Goal: Information Seeking & Learning: Learn about a topic

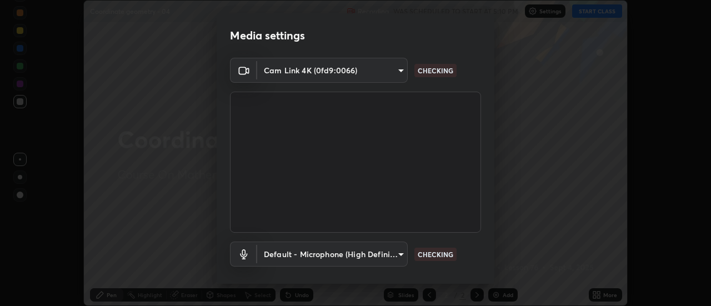
scroll to position [58, 0]
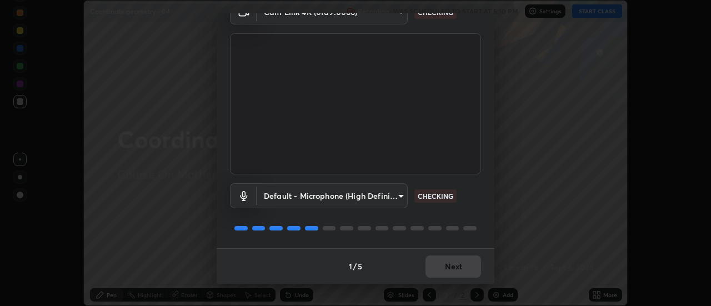
click at [454, 267] on div "1 / 5 Next" at bounding box center [356, 266] width 278 height 36
click at [452, 264] on div "1 / 5 Next" at bounding box center [356, 266] width 278 height 36
click at [452, 265] on div "1 / 5 Next" at bounding box center [356, 266] width 278 height 36
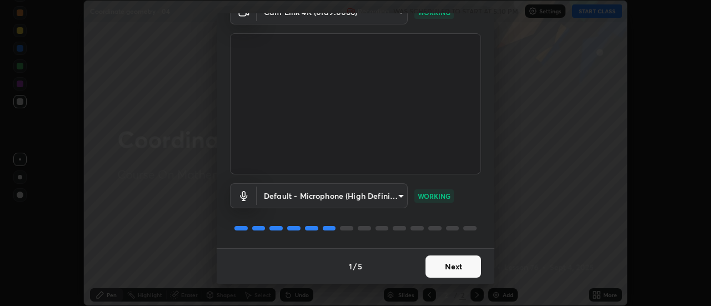
click at [452, 264] on button "Next" at bounding box center [453, 267] width 56 height 22
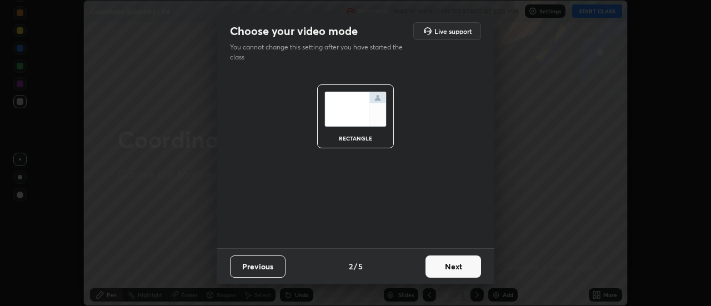
scroll to position [0, 0]
click at [453, 266] on button "Next" at bounding box center [453, 267] width 56 height 22
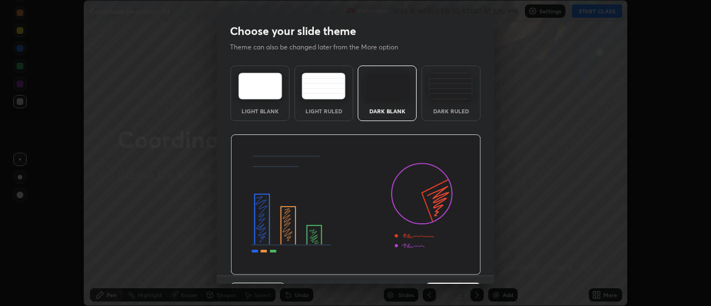
click at [462, 117] on div "Dark Ruled" at bounding box center [451, 94] width 59 height 56
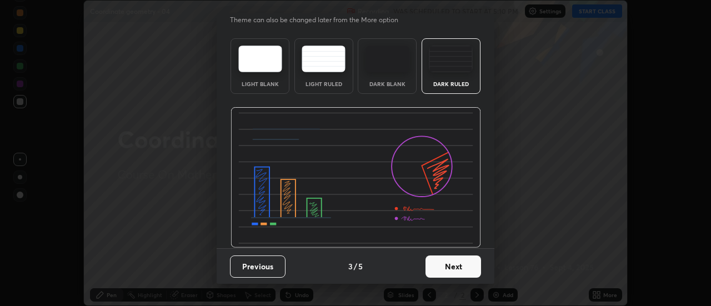
click at [453, 269] on button "Next" at bounding box center [453, 267] width 56 height 22
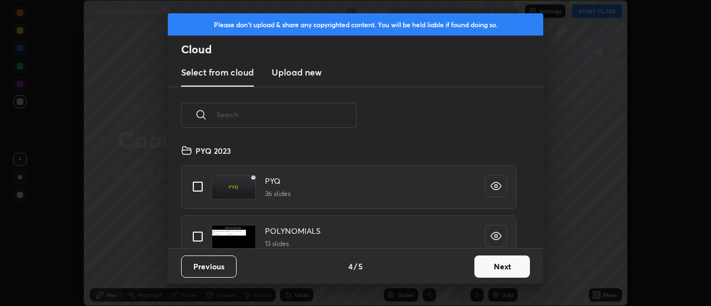
click at [483, 264] on button "Next" at bounding box center [502, 267] width 56 height 22
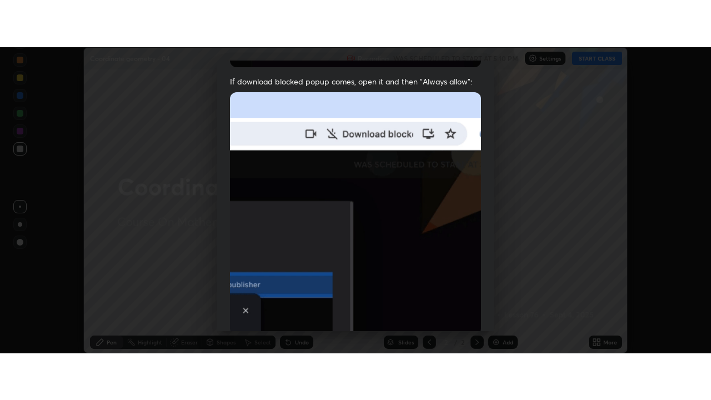
scroll to position [285, 0]
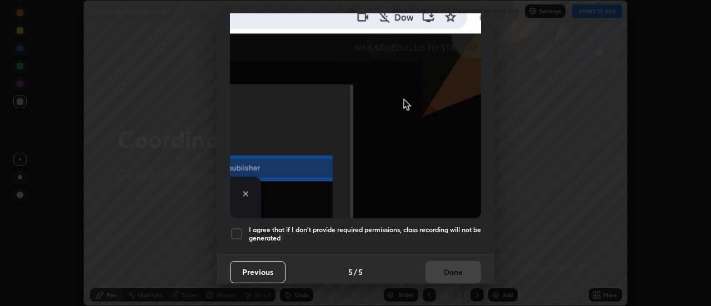
click at [459, 234] on h5 "I agree that if I don't provide required permissions, class recording will not …" at bounding box center [365, 234] width 232 height 17
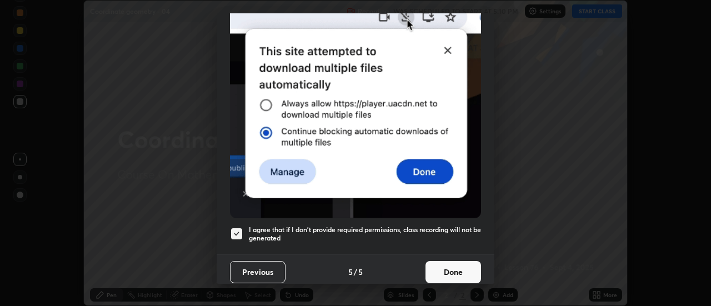
click at [459, 268] on button "Done" at bounding box center [453, 272] width 56 height 22
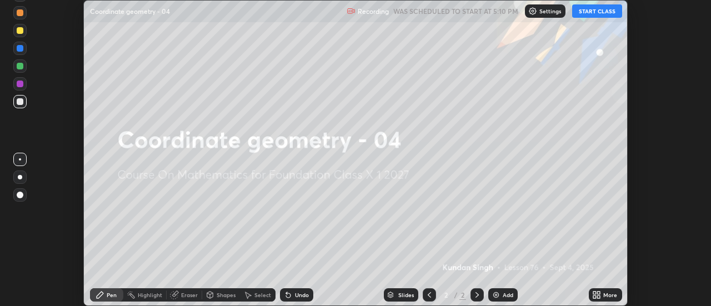
click at [602, 15] on button "START CLASS" at bounding box center [597, 10] width 50 height 13
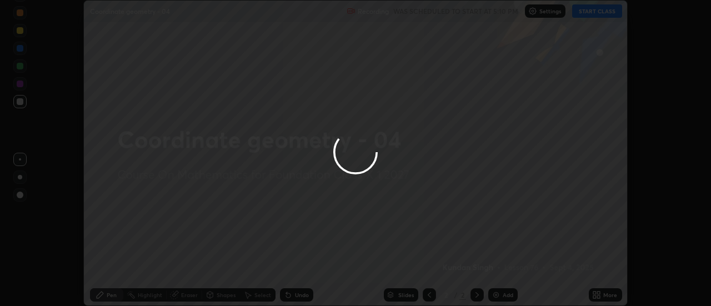
click at [598, 296] on icon at bounding box center [599, 297] width 3 height 3
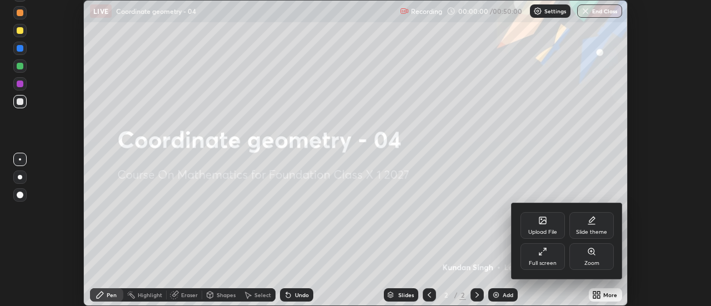
click at [549, 261] on div "Full screen" at bounding box center [543, 264] width 28 height 6
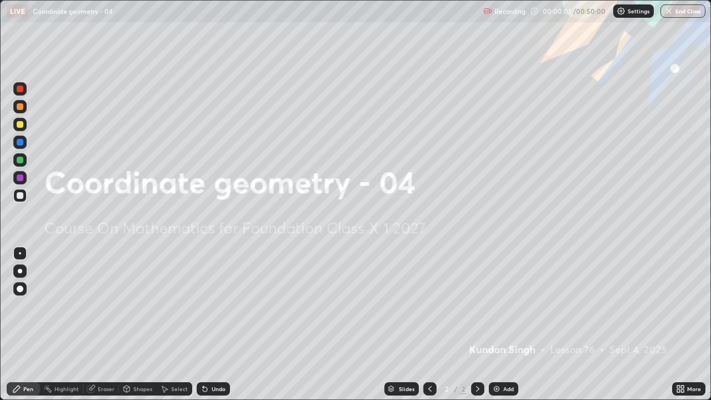
scroll to position [400, 711]
click at [675, 13] on button "End Class" at bounding box center [682, 10] width 45 height 13
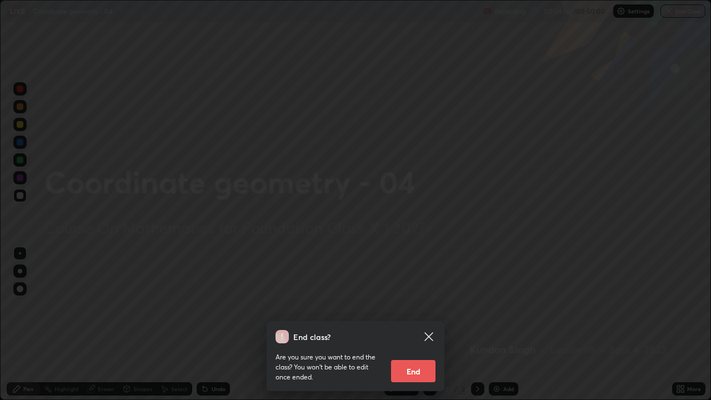
click at [417, 306] on button "End" at bounding box center [413, 371] width 44 height 22
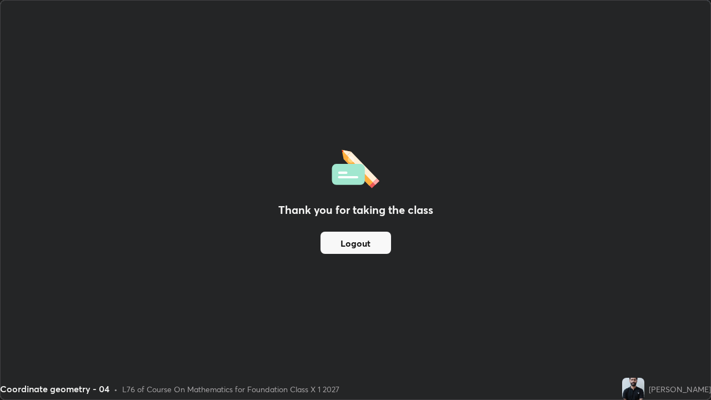
click at [360, 243] on button "Logout" at bounding box center [356, 243] width 71 height 22
